Goal: Task Accomplishment & Management: Use online tool/utility

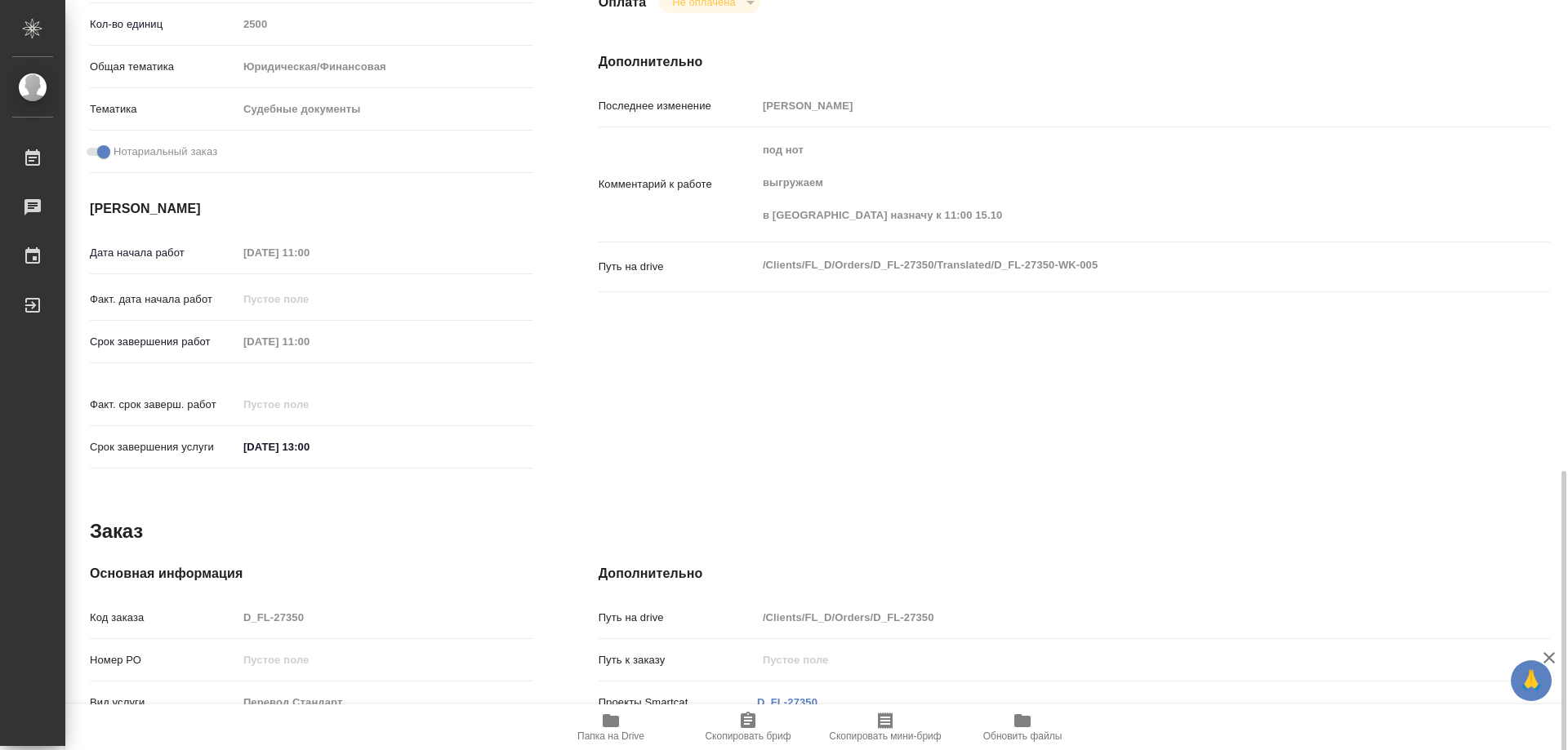
scroll to position [643, 0]
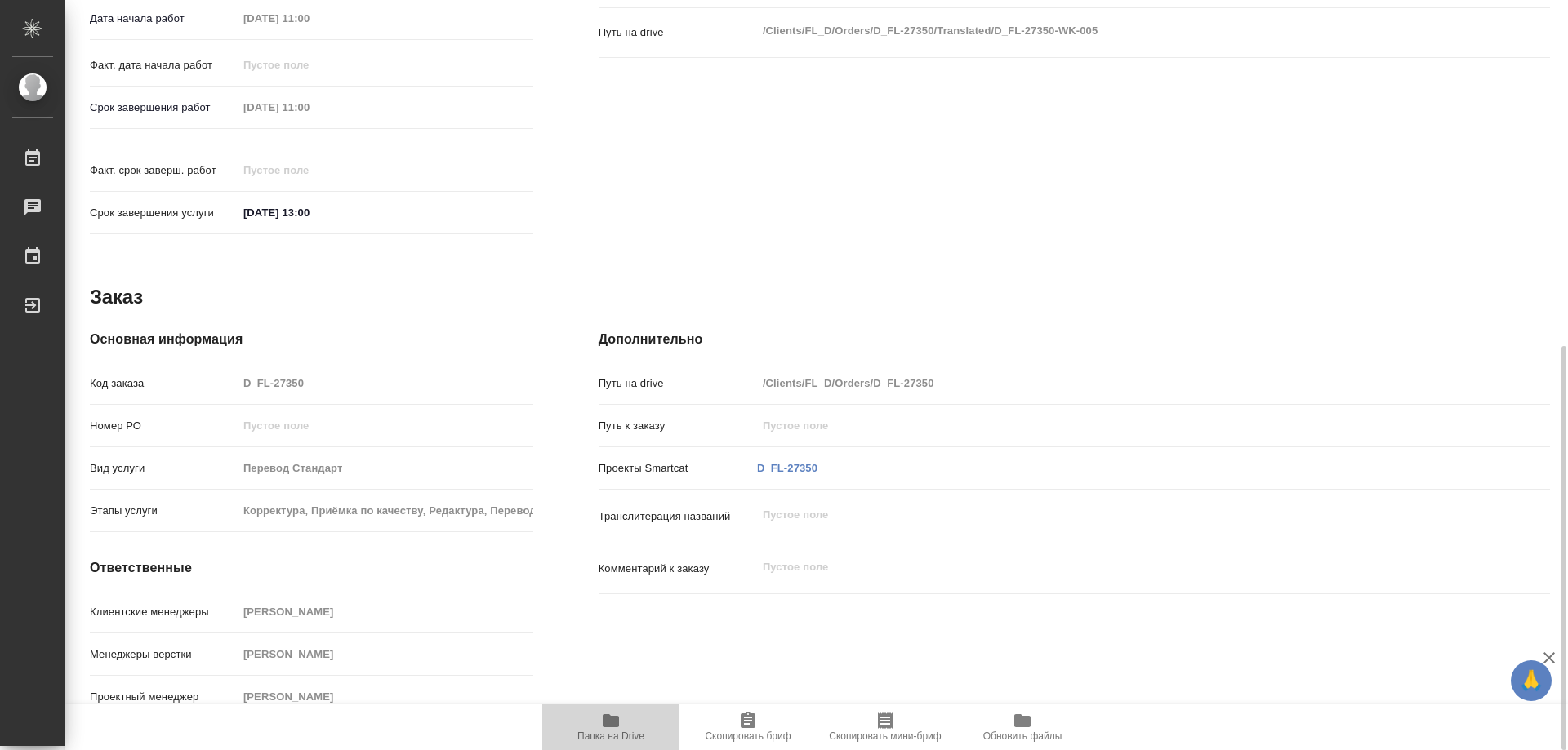
click at [617, 729] on icon "button" at bounding box center [610, 721] width 19 height 19
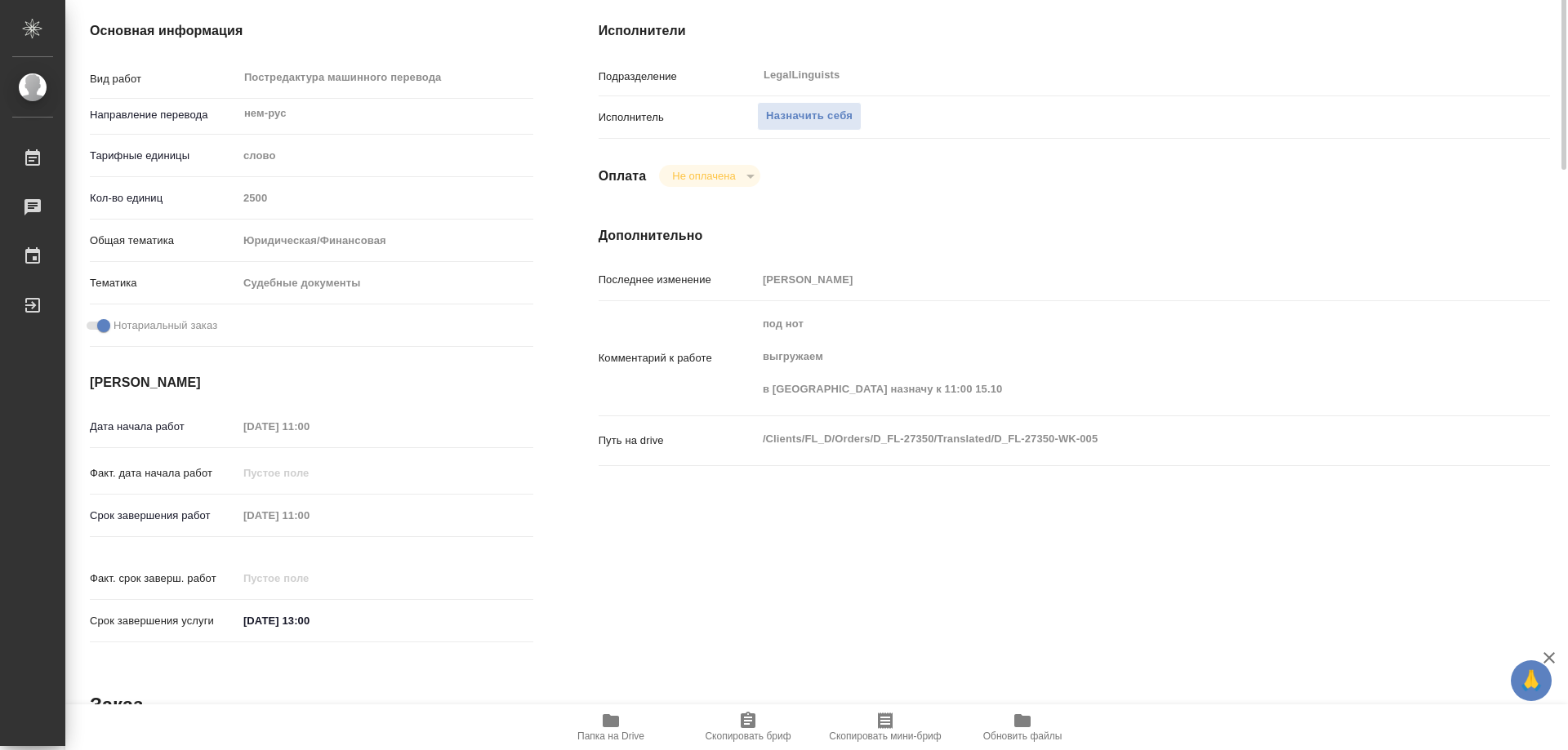
scroll to position [0, 0]
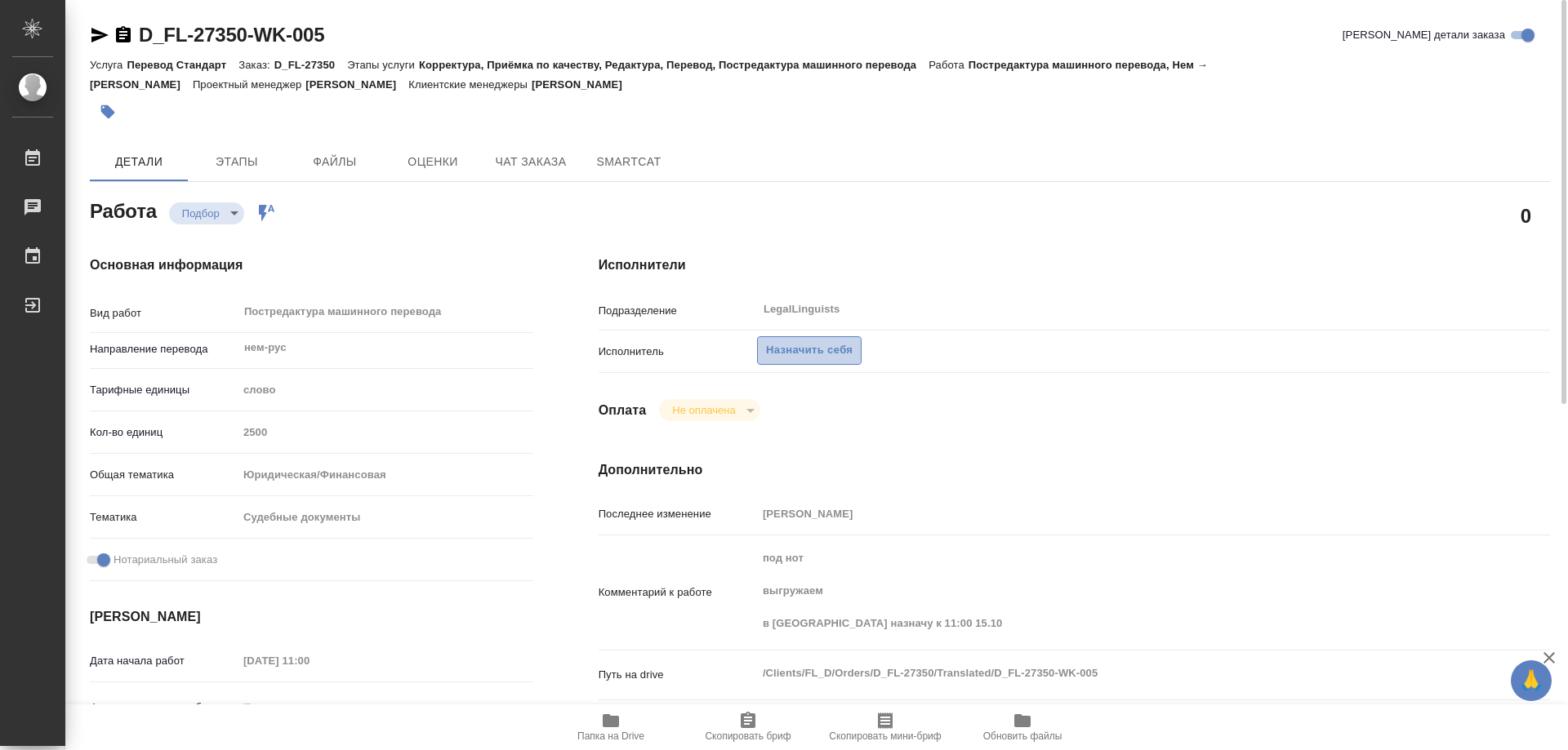
click at [807, 355] on span "Назначить себя" at bounding box center [809, 351] width 86 height 18
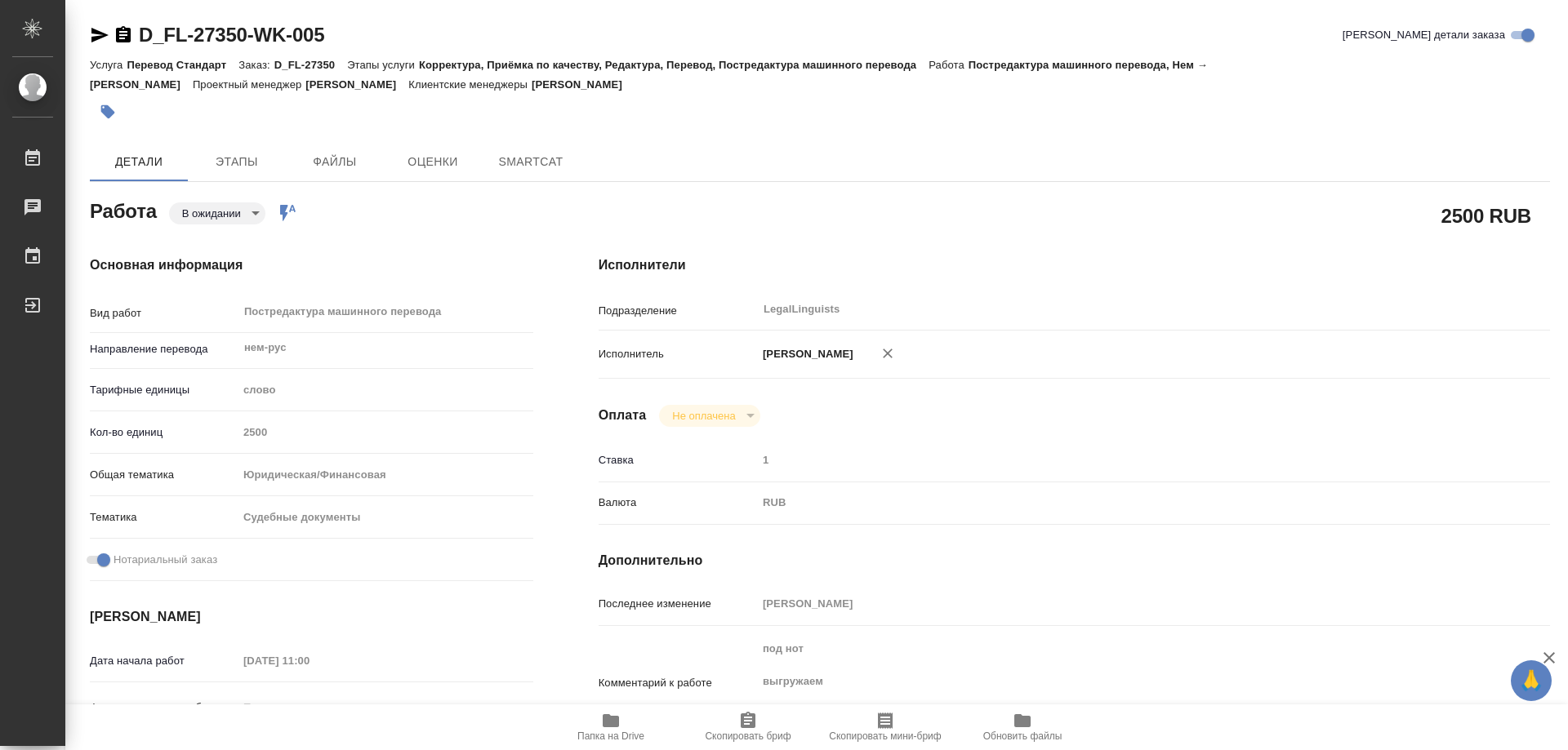
type textarea "x"
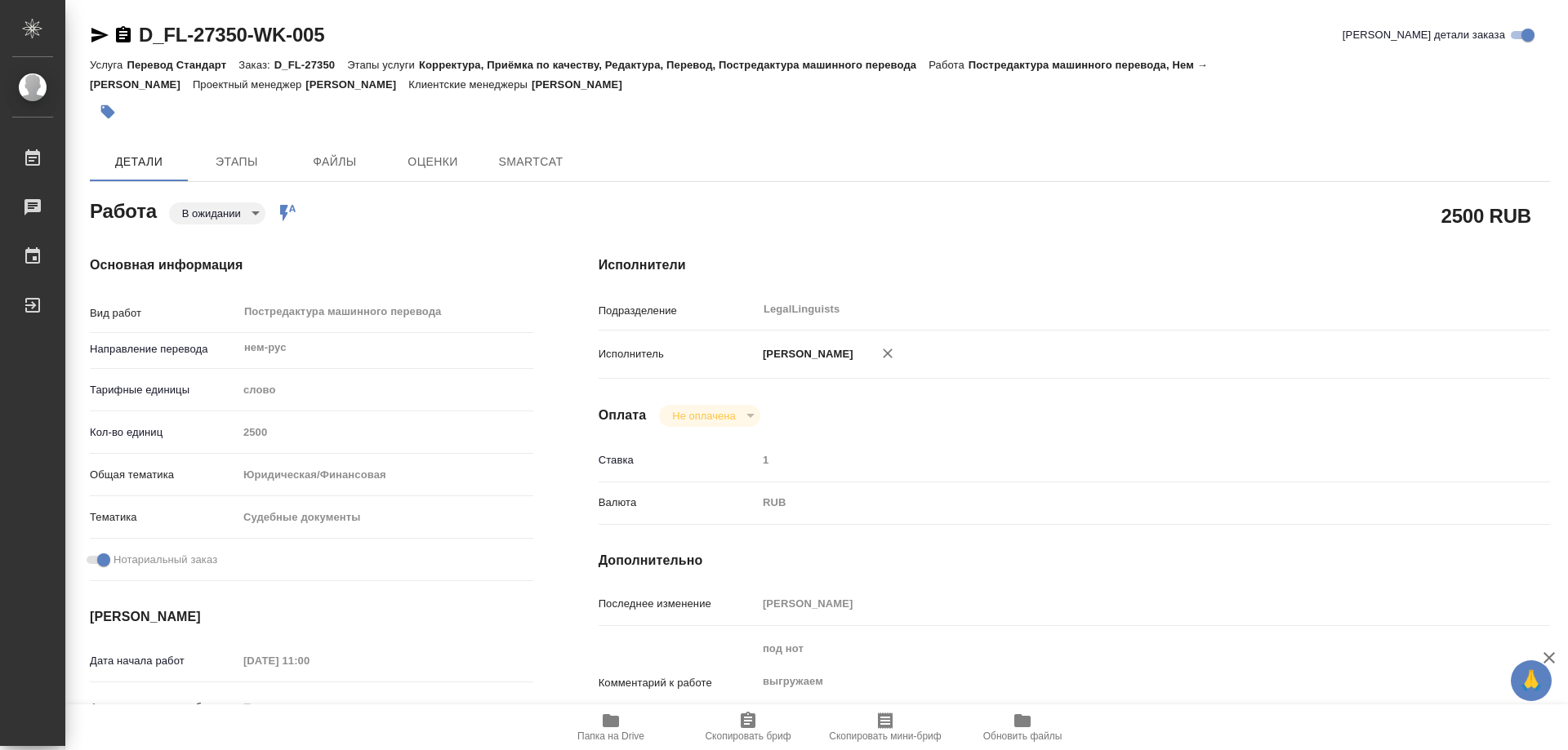
type textarea "x"
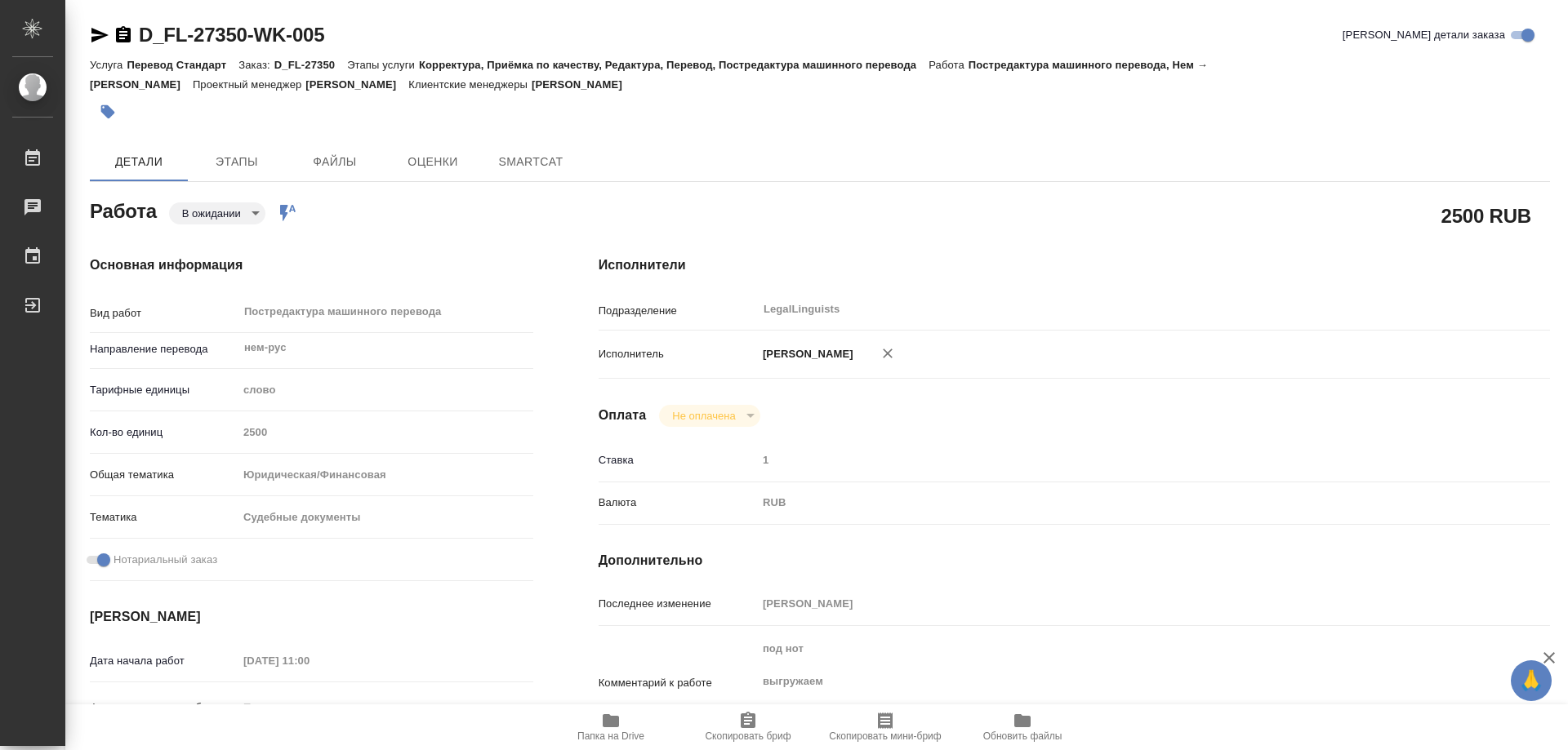
type textarea "x"
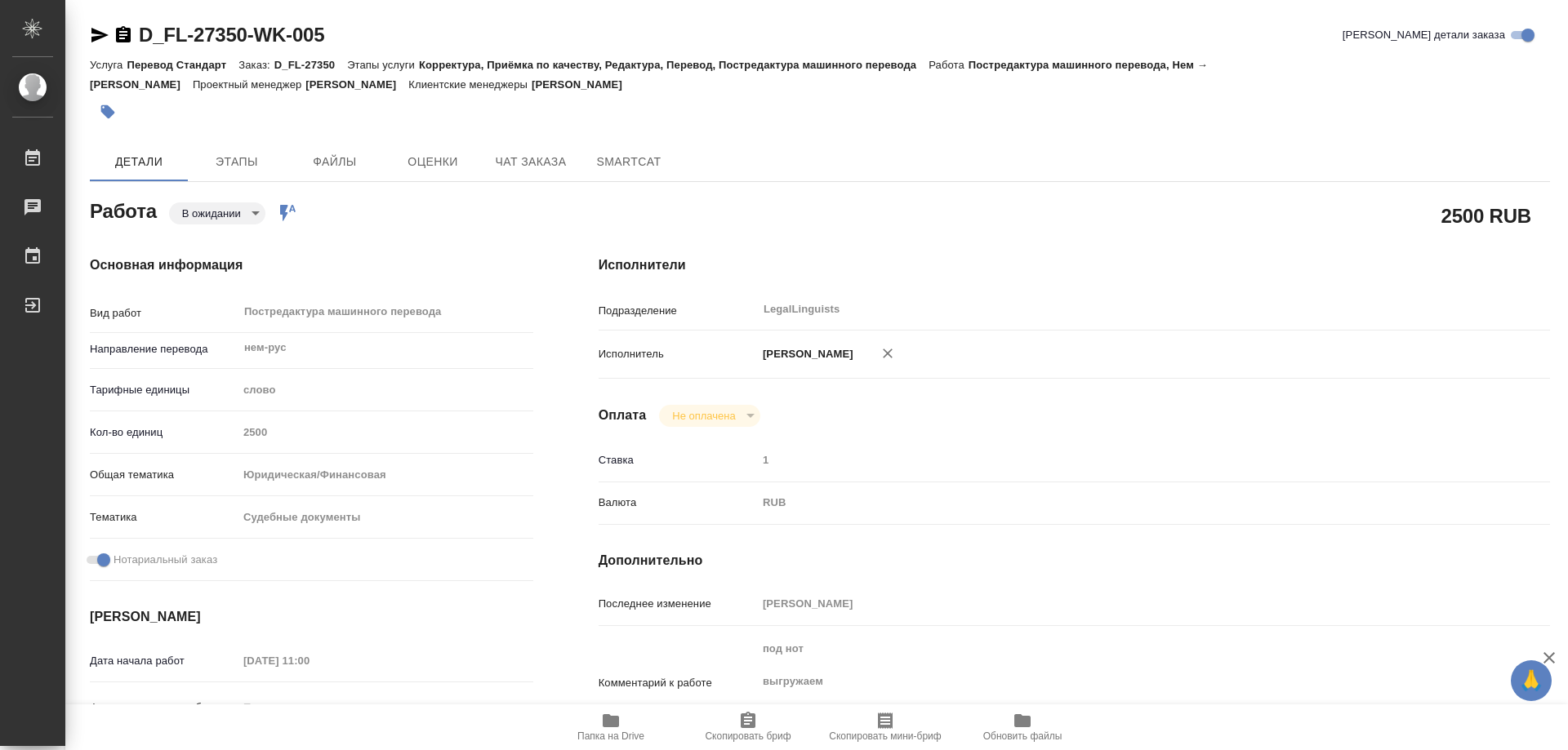
type textarea "x"
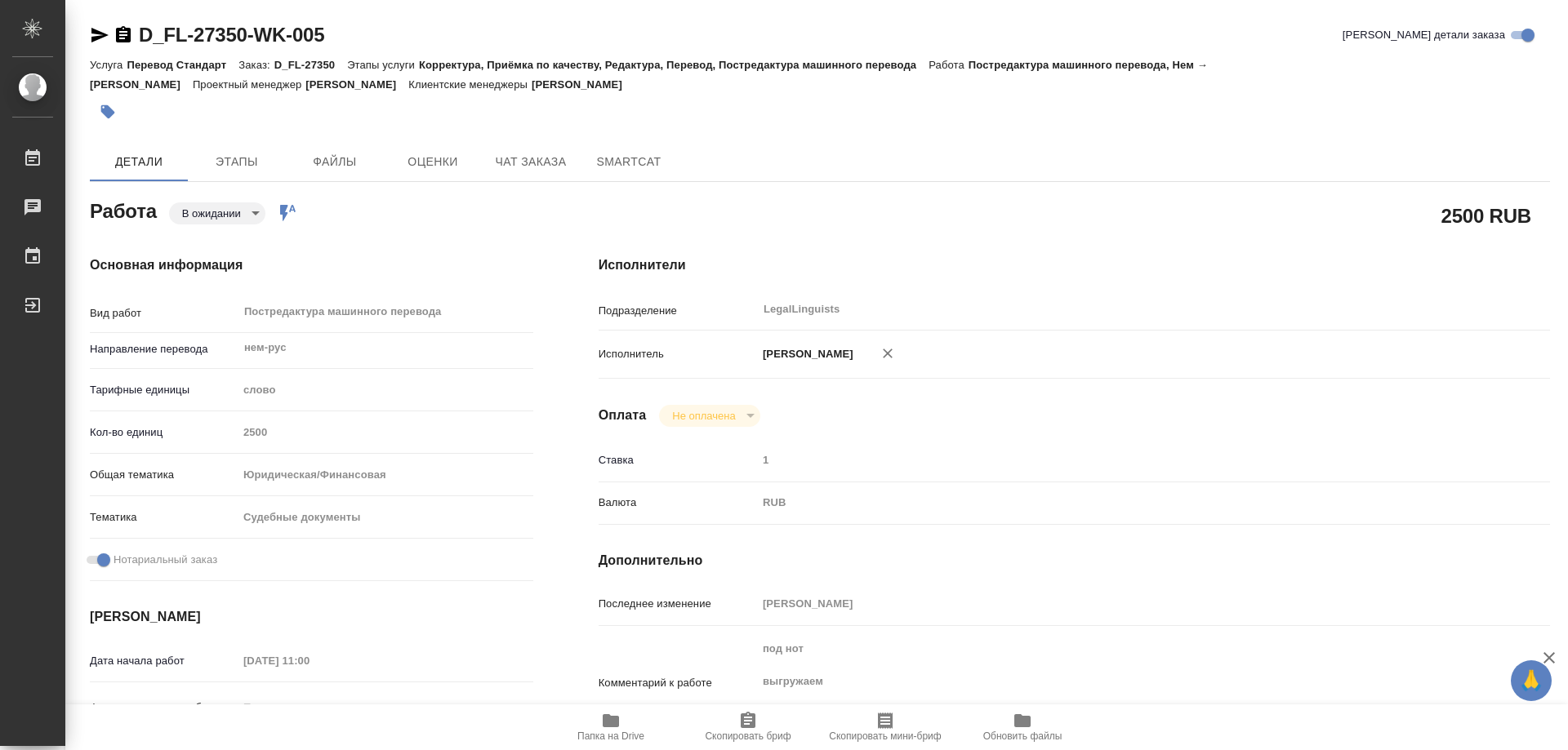
type textarea "x"
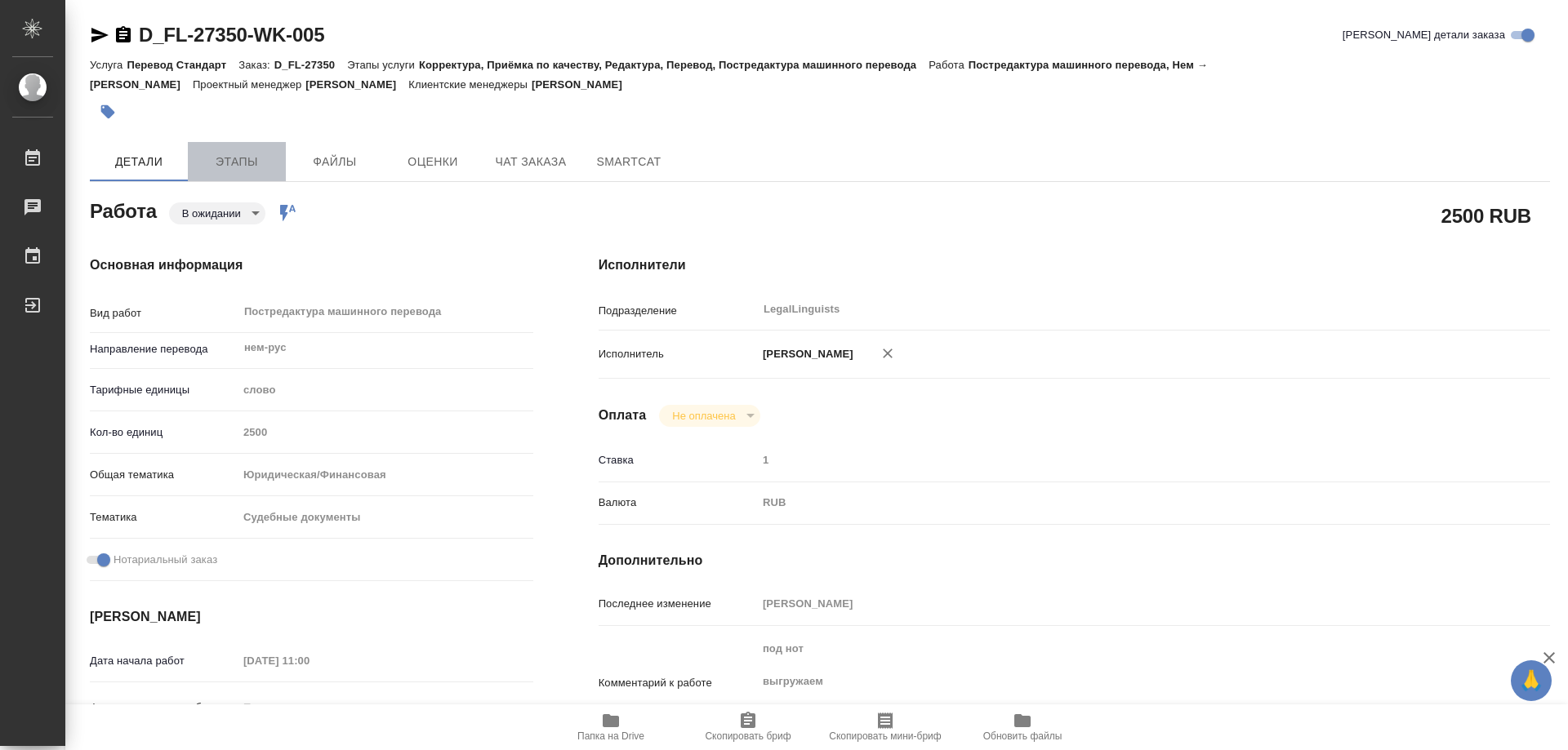
click at [239, 160] on span "Этапы" at bounding box center [237, 162] width 79 height 20
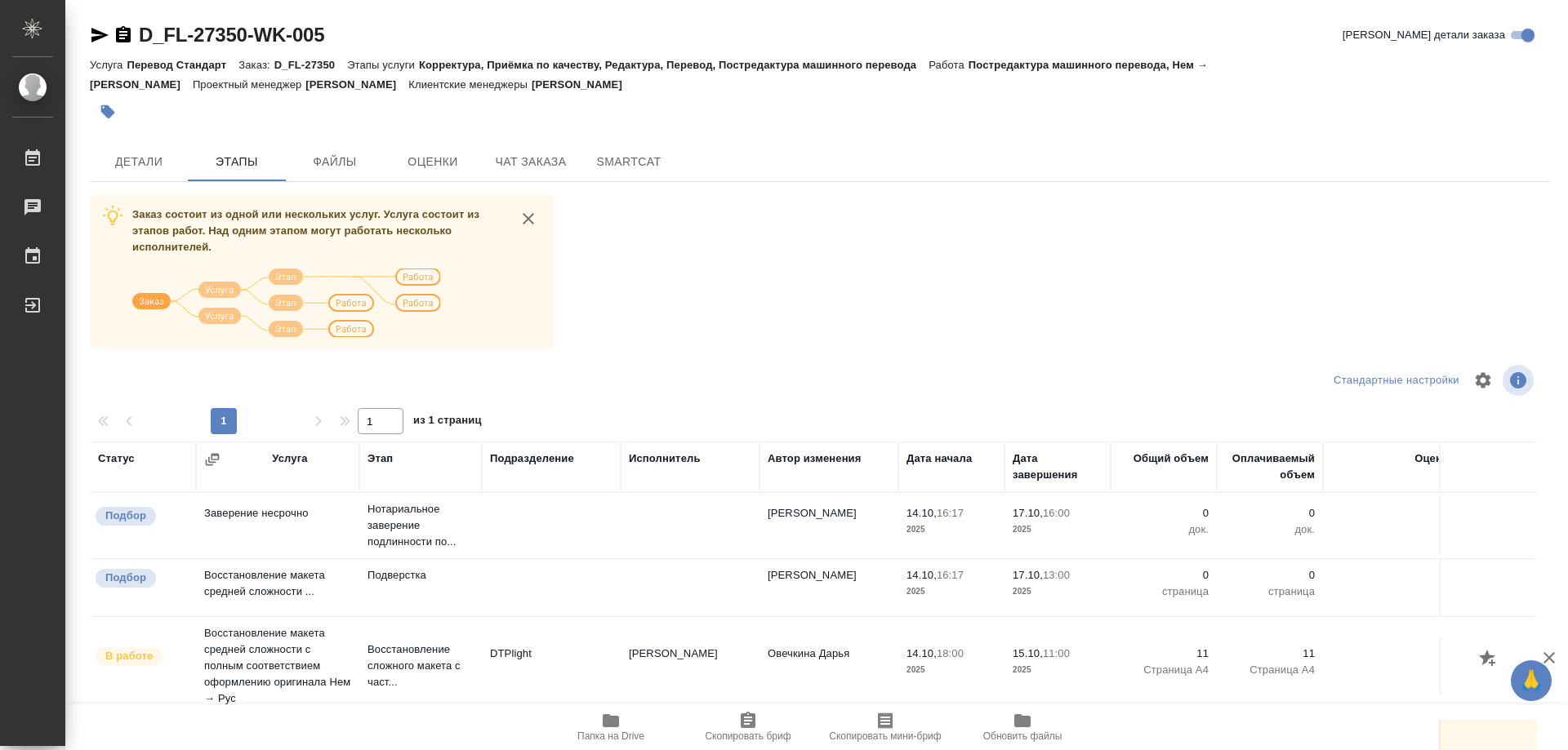
scroll to position [100, 0]
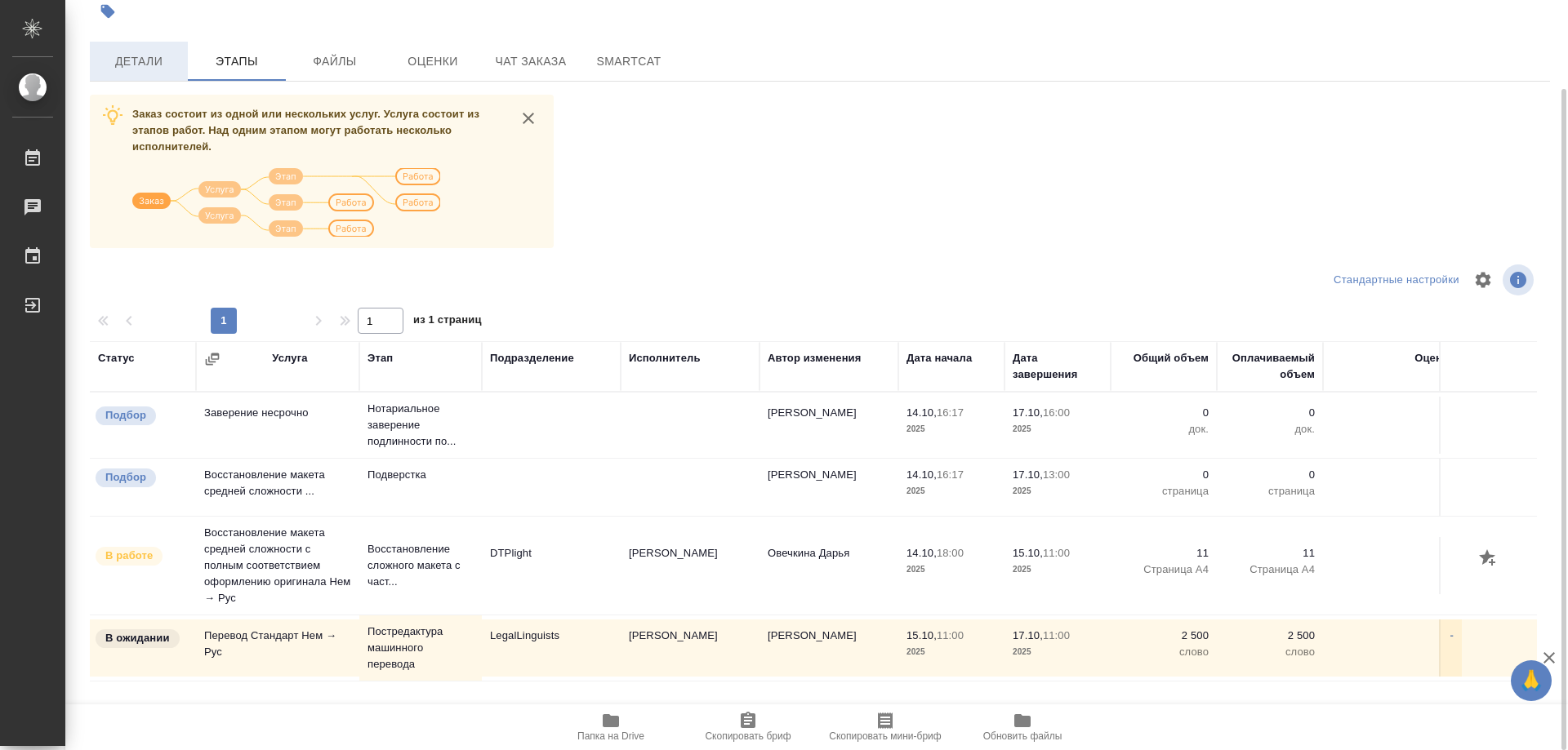
click at [151, 61] on span "Детали" at bounding box center [139, 61] width 79 height 20
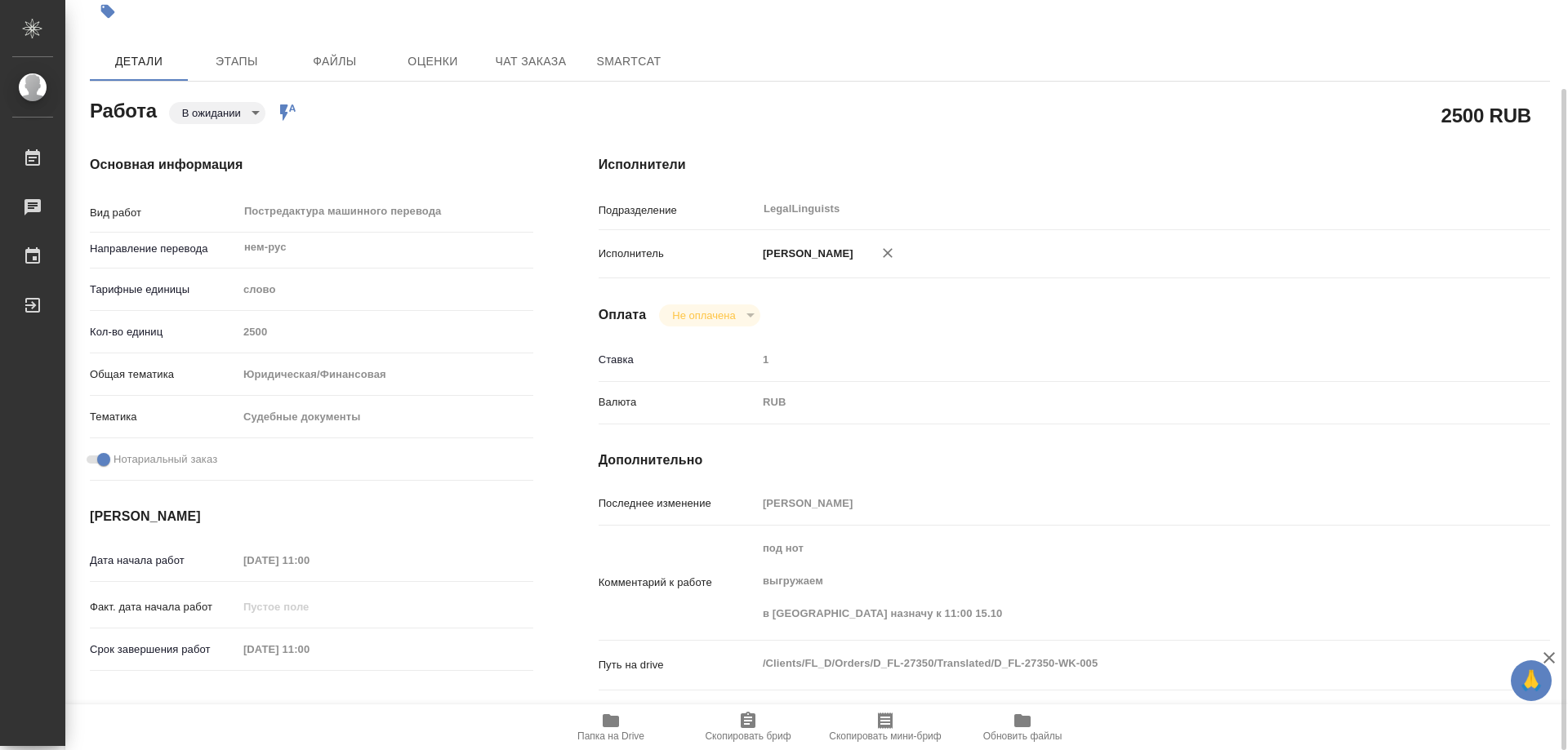
type textarea "x"
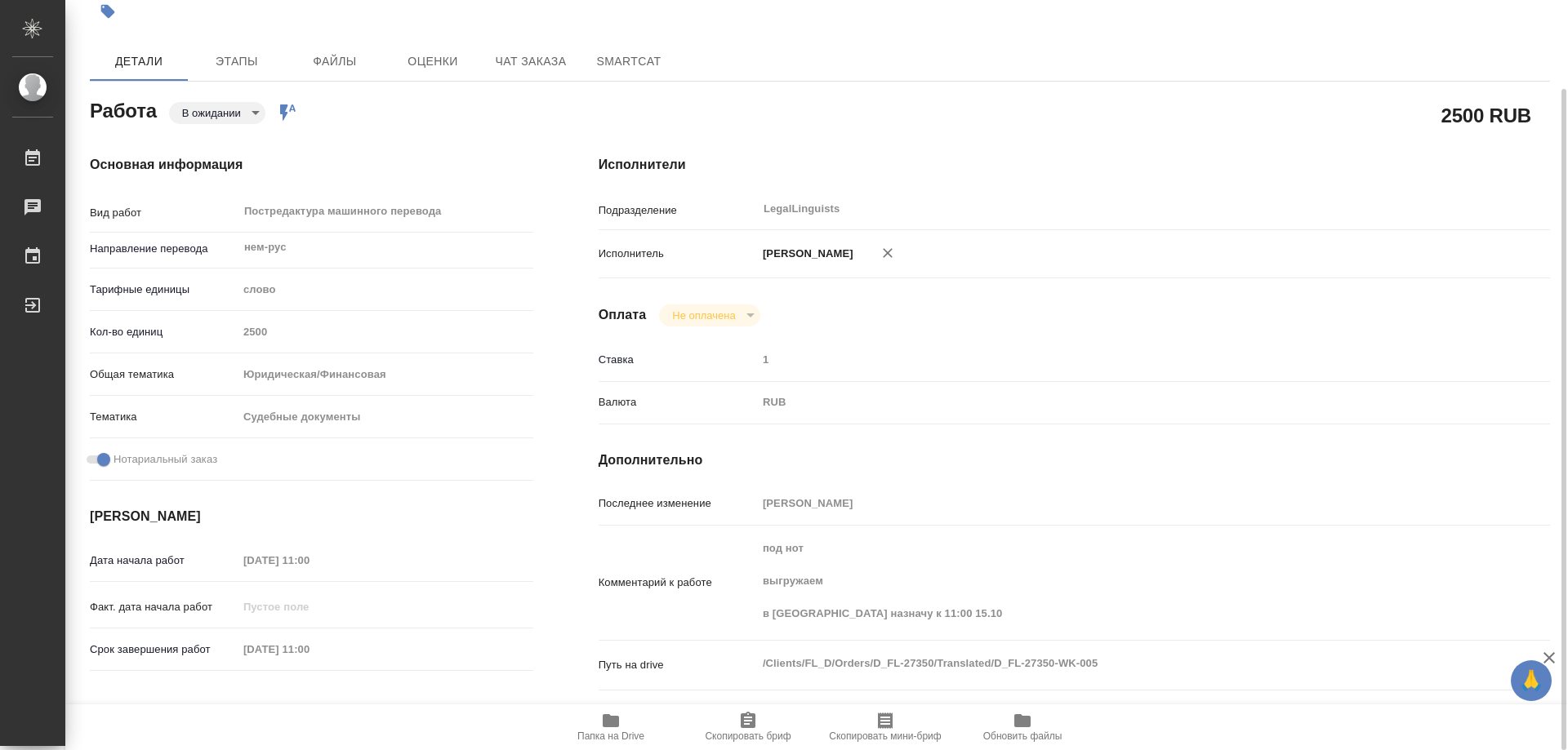
type textarea "x"
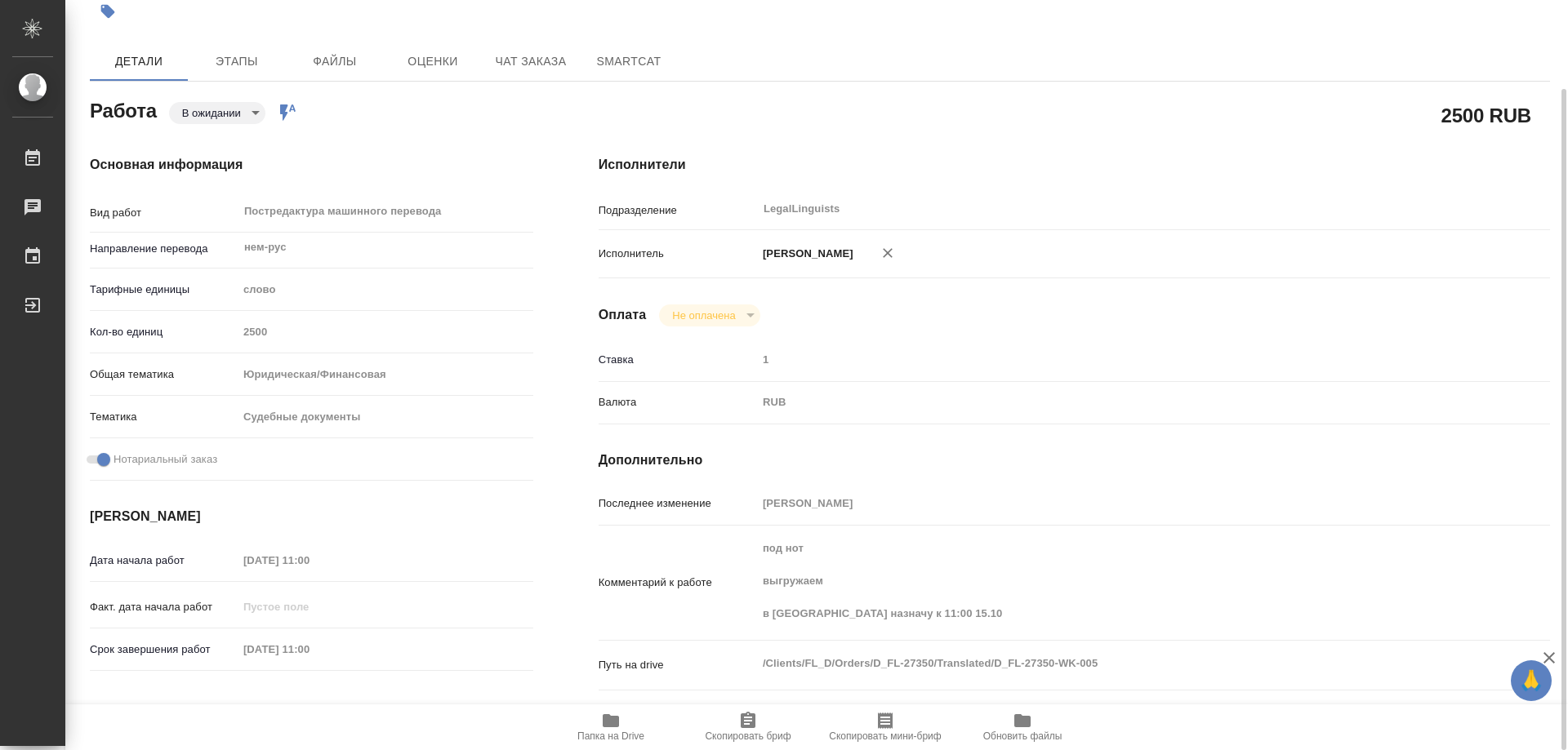
type textarea "x"
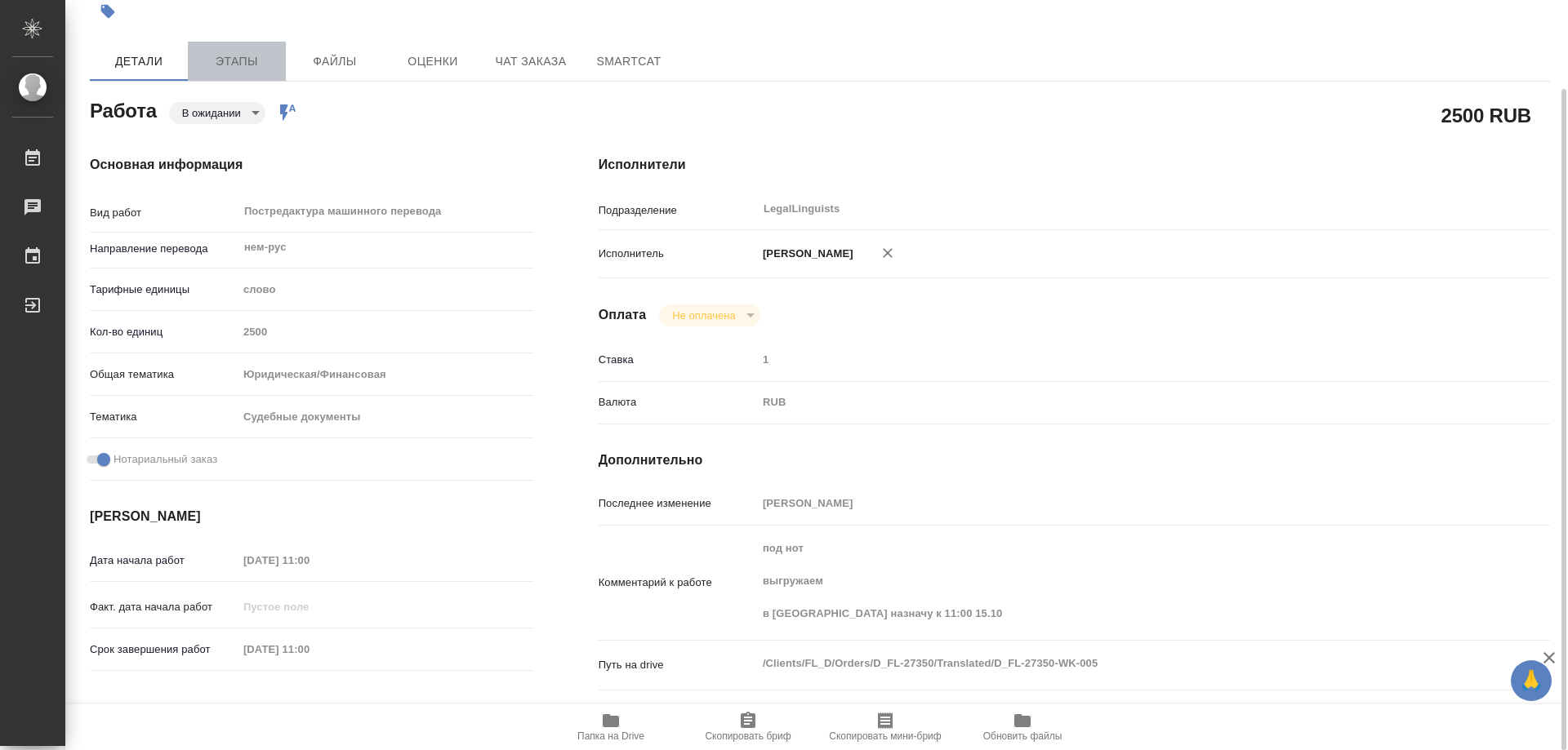
click at [231, 71] on span "Этапы" at bounding box center [237, 61] width 79 height 20
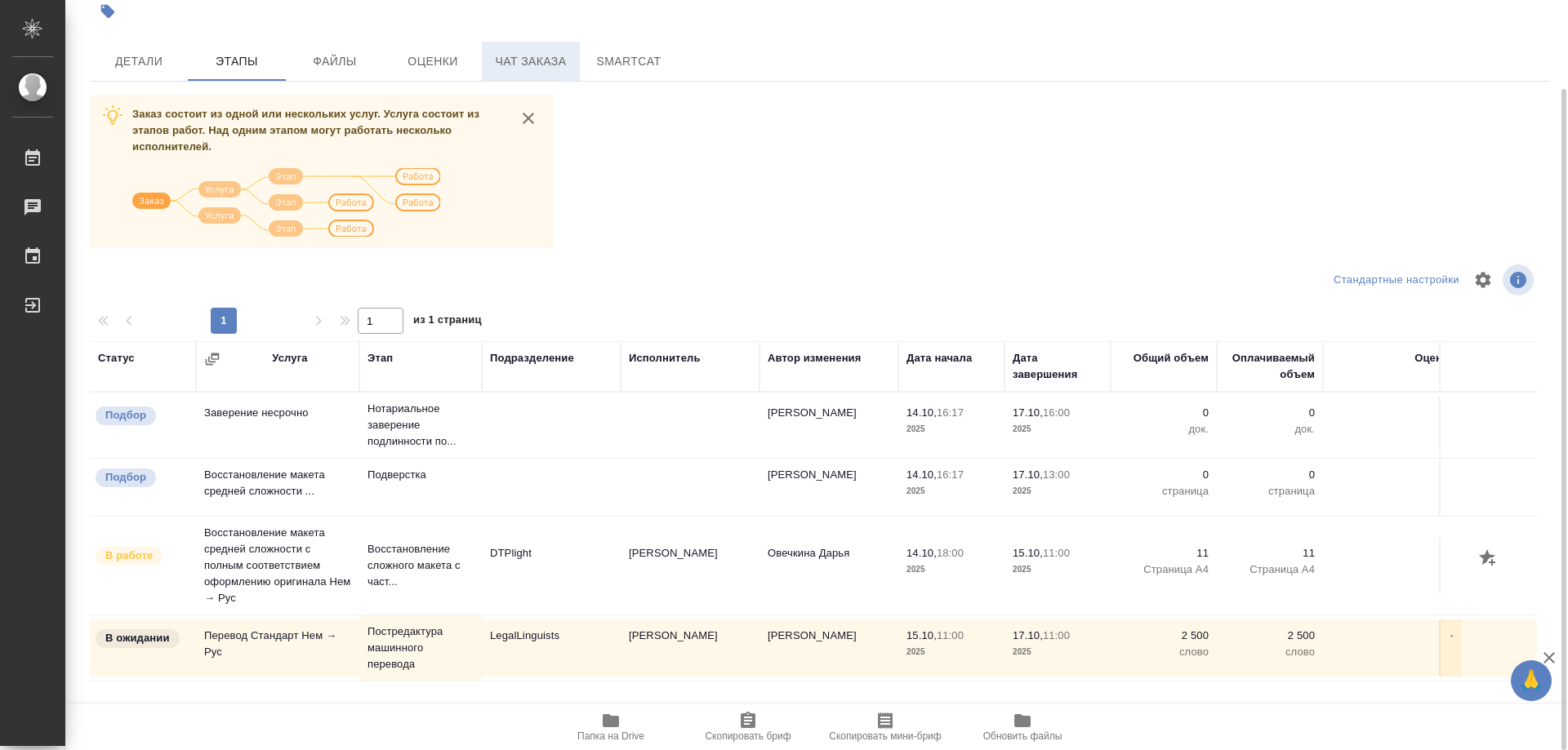
click at [548, 59] on span "Чат заказа" at bounding box center [531, 61] width 79 height 20
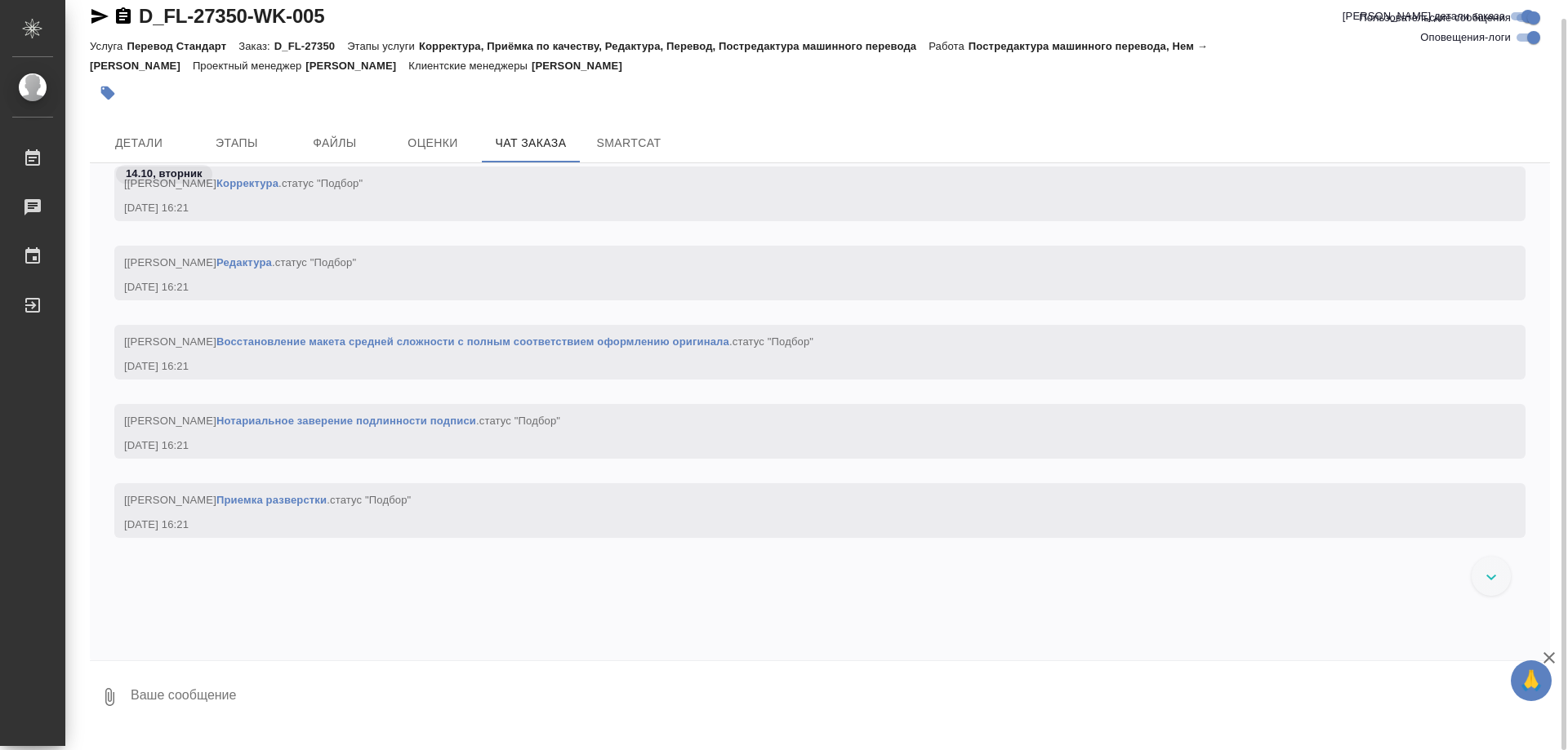
scroll to position [323, 0]
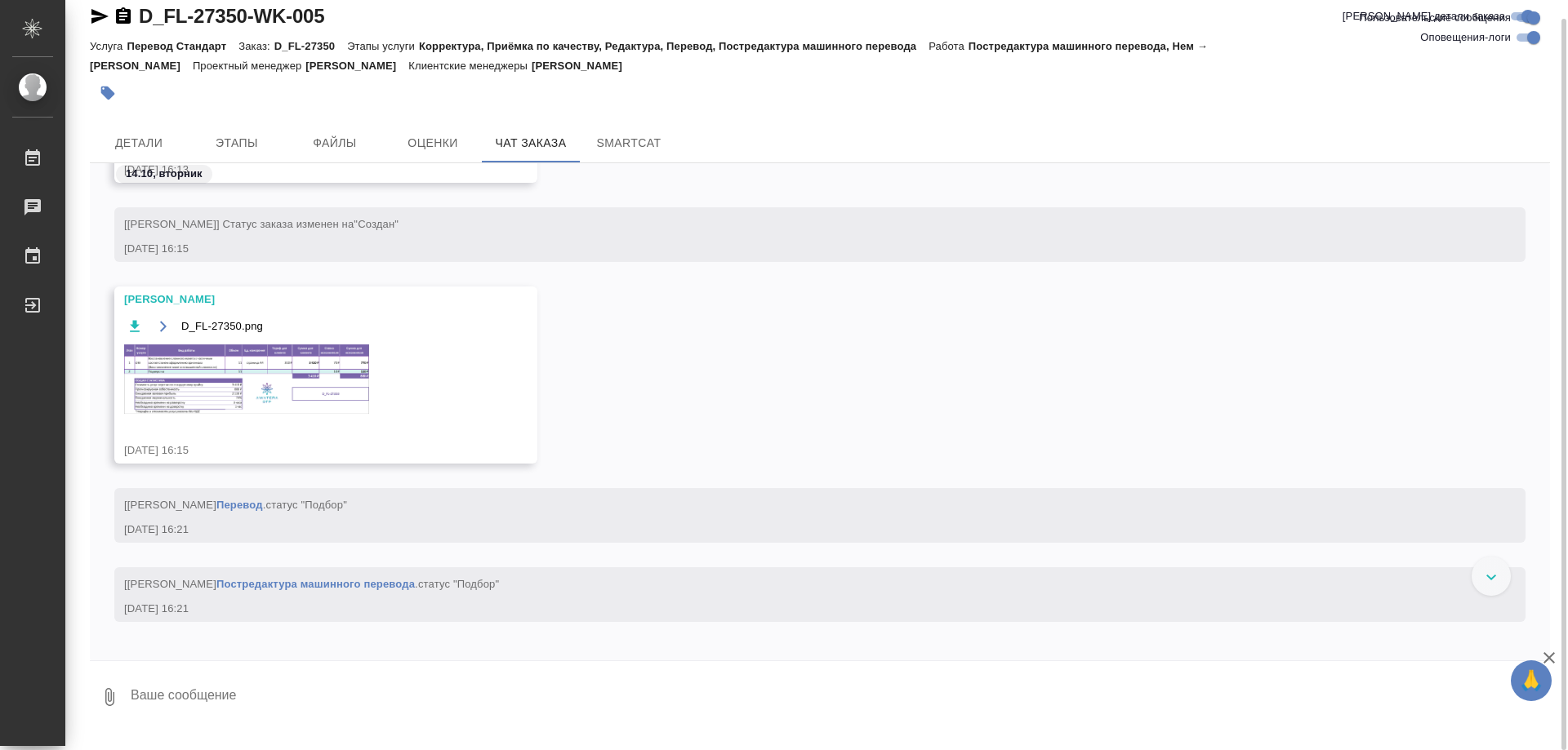
click at [331, 397] on img at bounding box center [246, 379] width 245 height 69
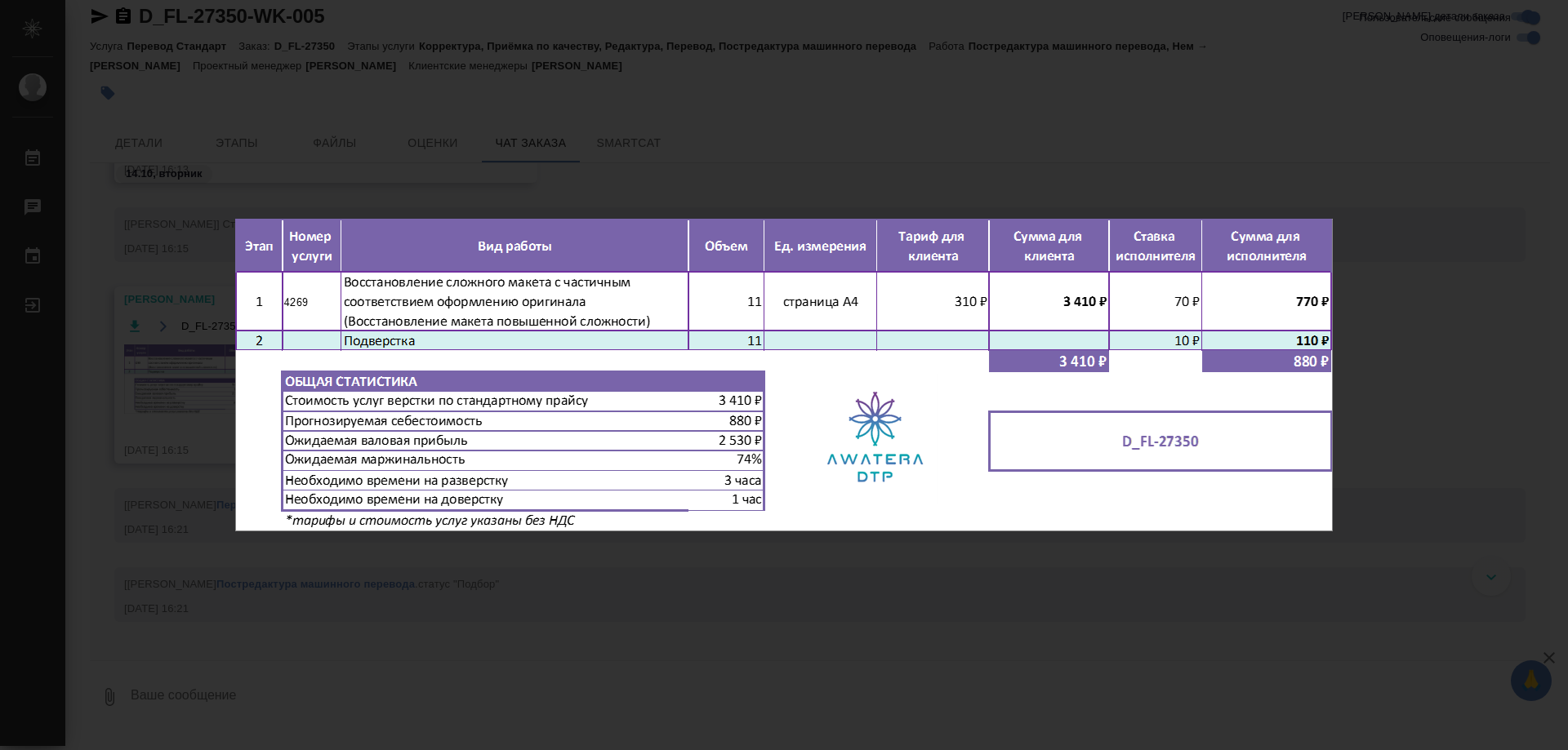
click at [1443, 310] on div "D_FL-27350.png 1 of 1" at bounding box center [784, 375] width 1568 height 750
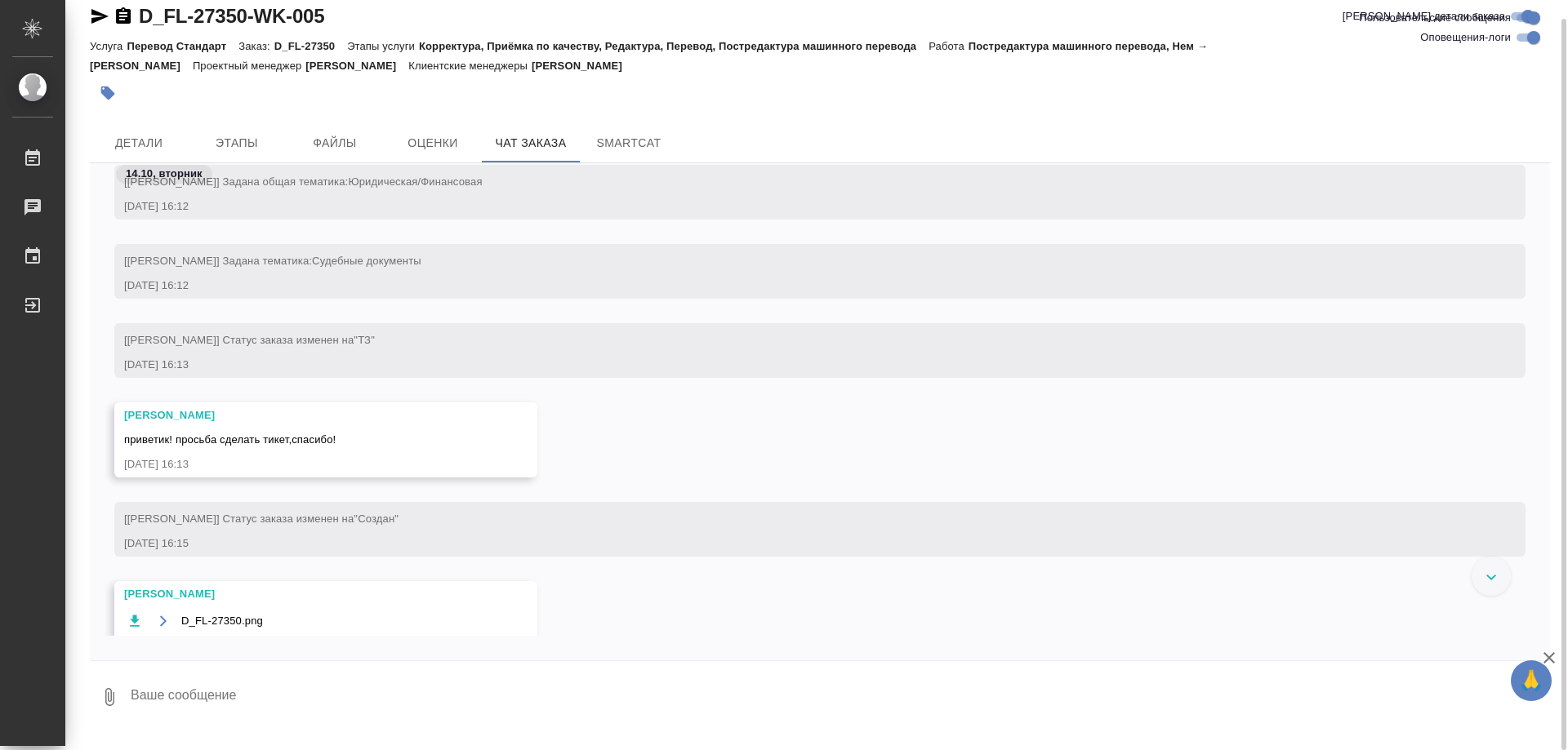
scroll to position [0, 0]
